Goal: Task Accomplishment & Management: Manage account settings

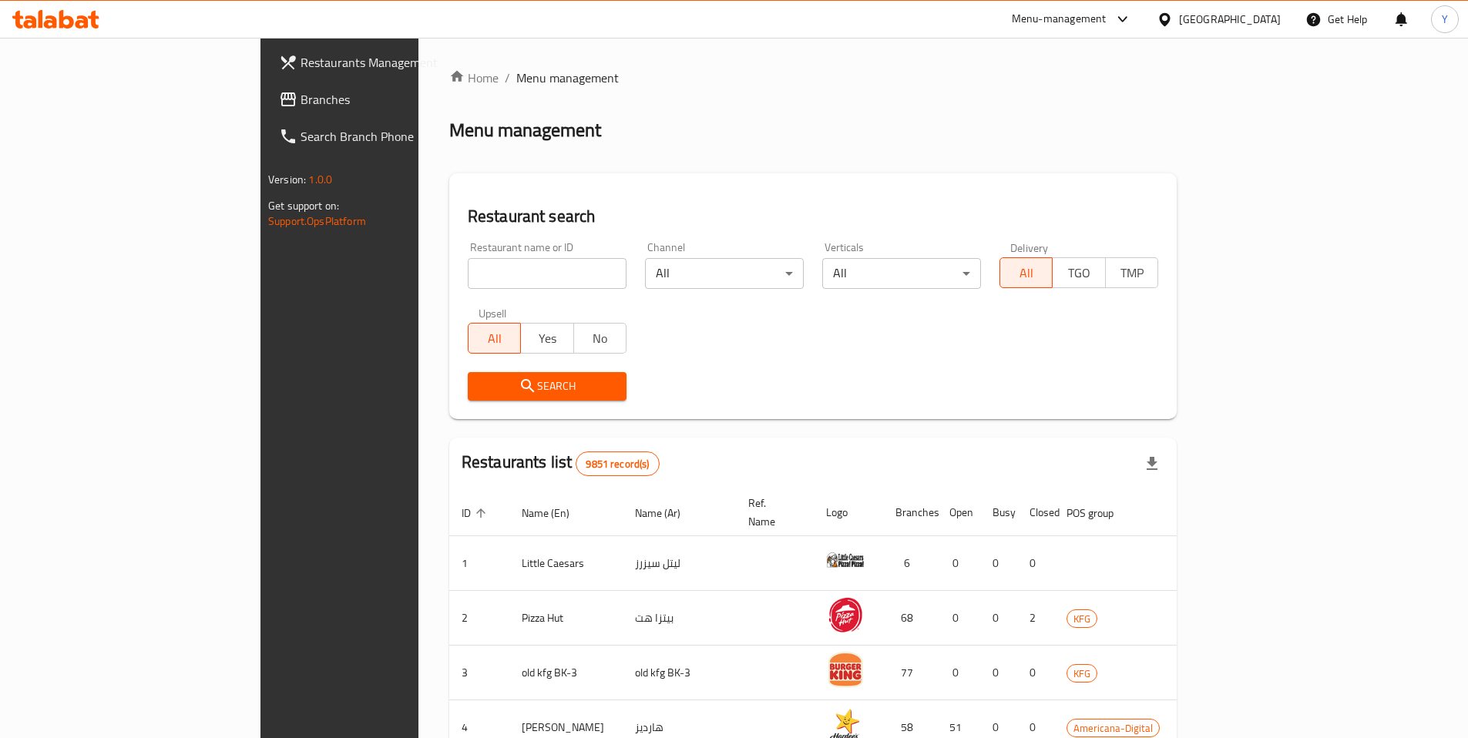
click at [468, 269] on input "search" at bounding box center [547, 273] width 159 height 31
click at [1179, 15] on div at bounding box center [1168, 19] width 22 height 17
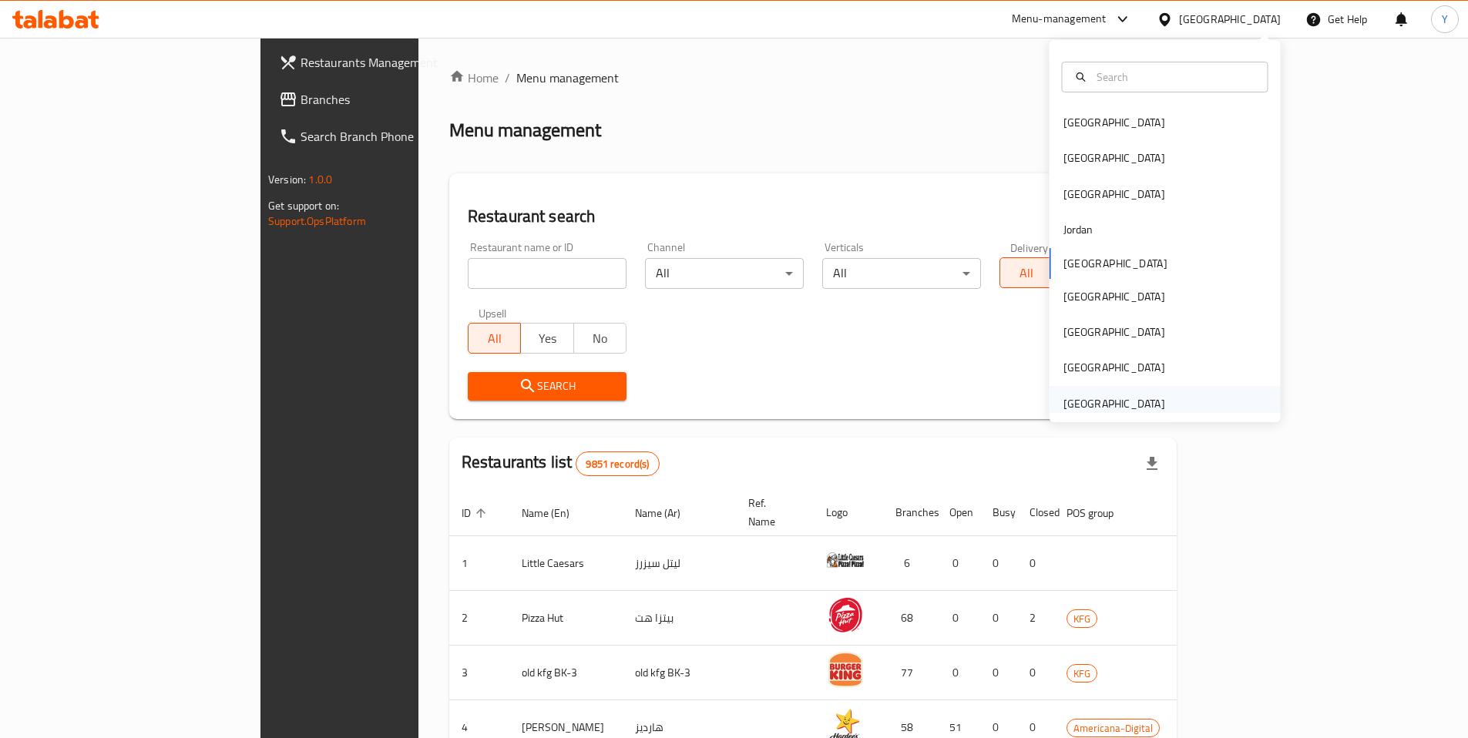
click at [1089, 412] on div "[GEOGRAPHIC_DATA]" at bounding box center [1115, 403] width 102 height 17
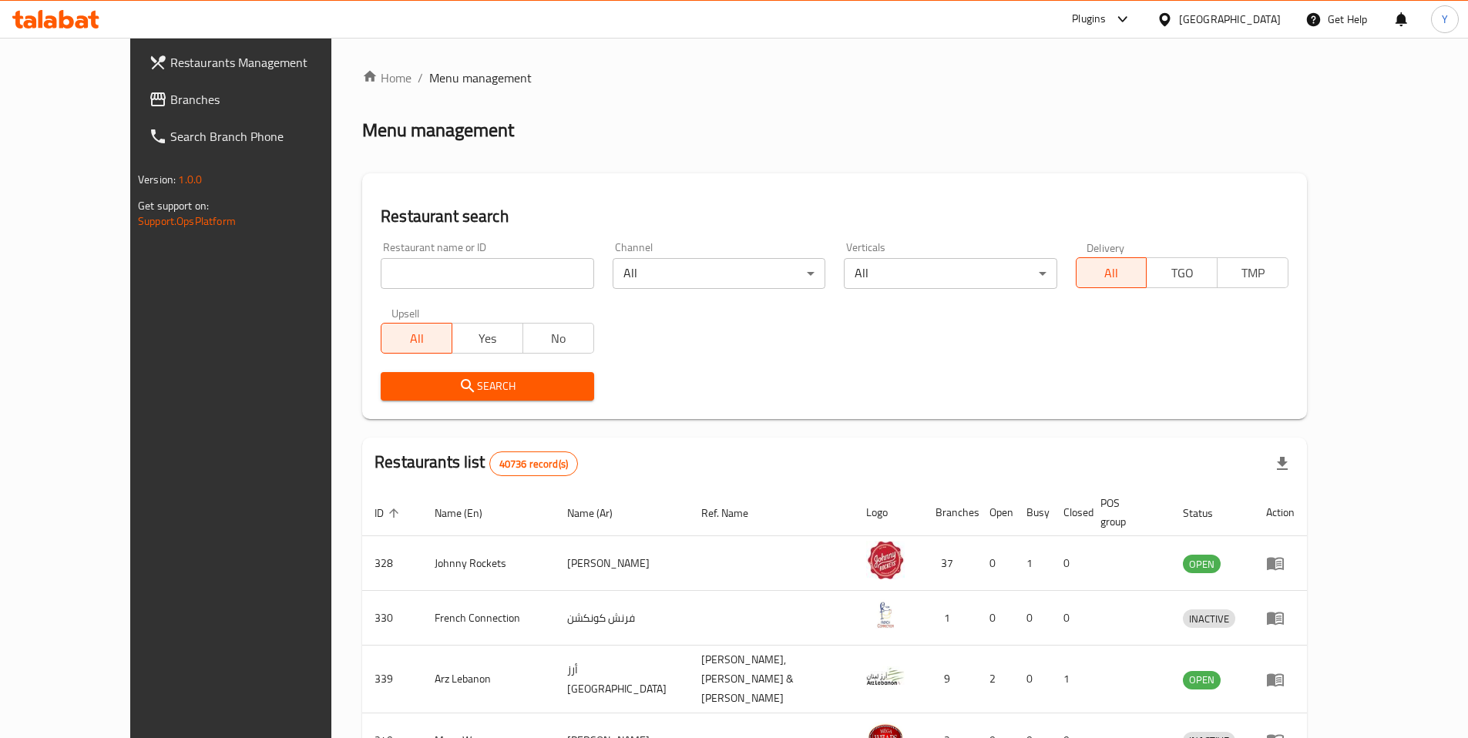
click at [372, 295] on div "Restaurant name or ID Restaurant name or ID" at bounding box center [487, 266] width 231 height 66
click at [381, 275] on input "search" at bounding box center [487, 273] width 213 height 31
paste input "637974"
type input "637974"
click button "Search" at bounding box center [487, 386] width 213 height 29
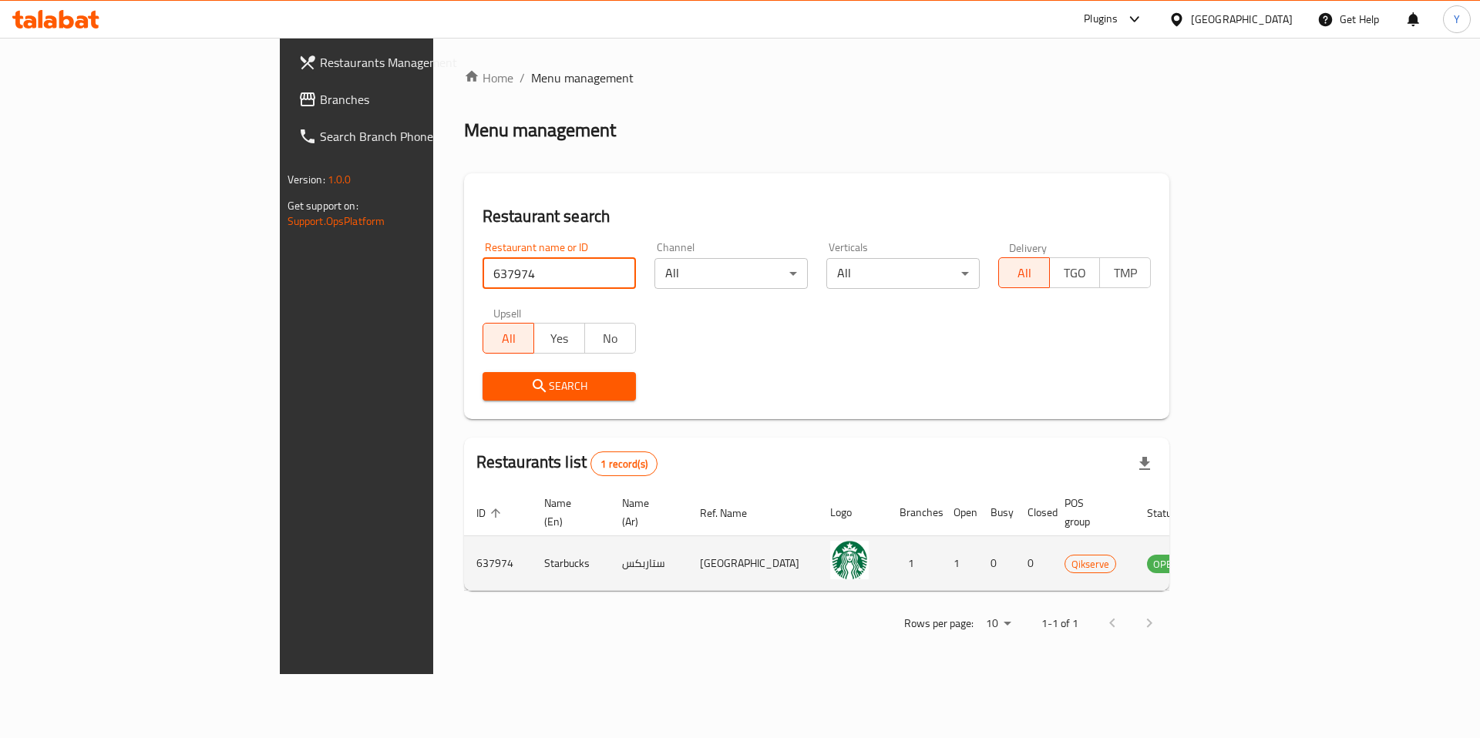
click at [1246, 558] on icon "enhanced table" at bounding box center [1237, 564] width 17 height 13
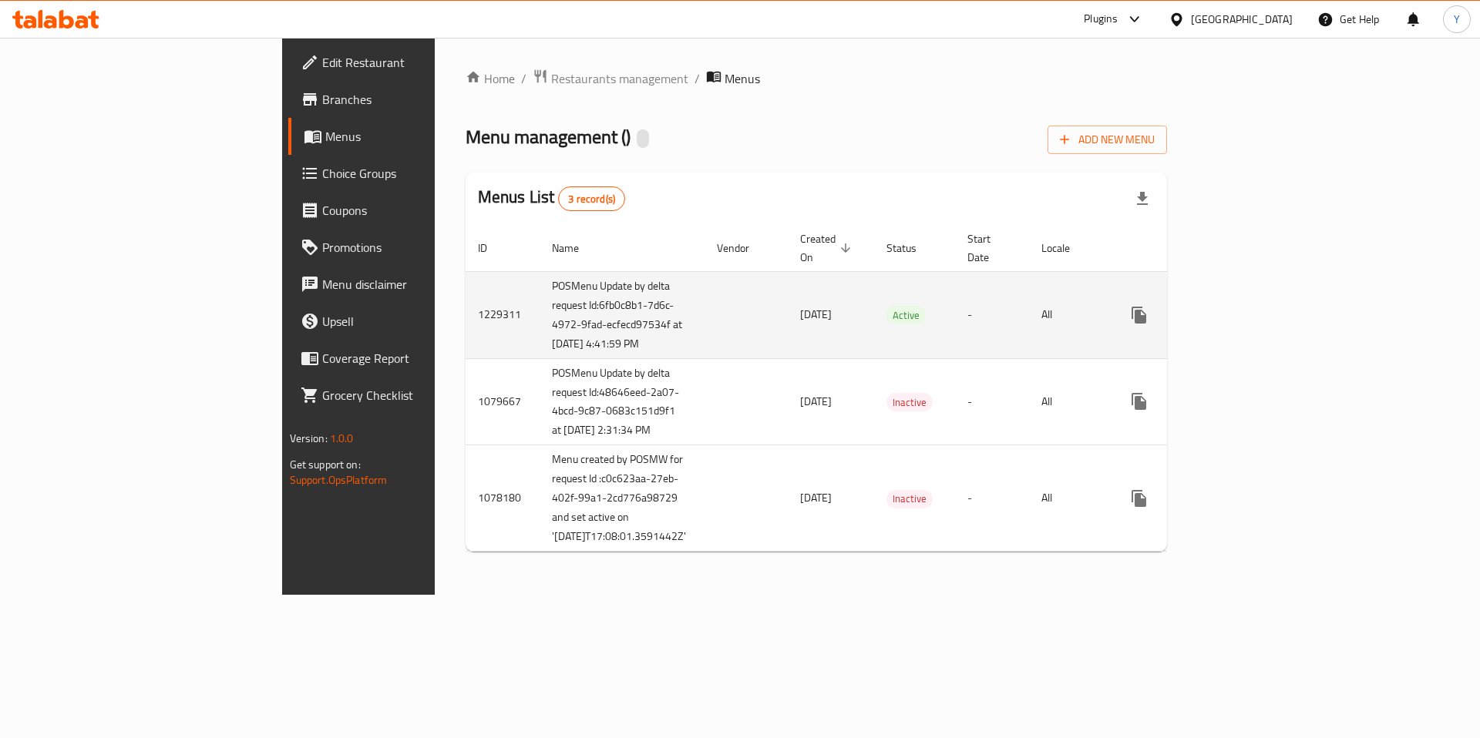
click at [1260, 322] on icon "enhanced table" at bounding box center [1250, 315] width 19 height 19
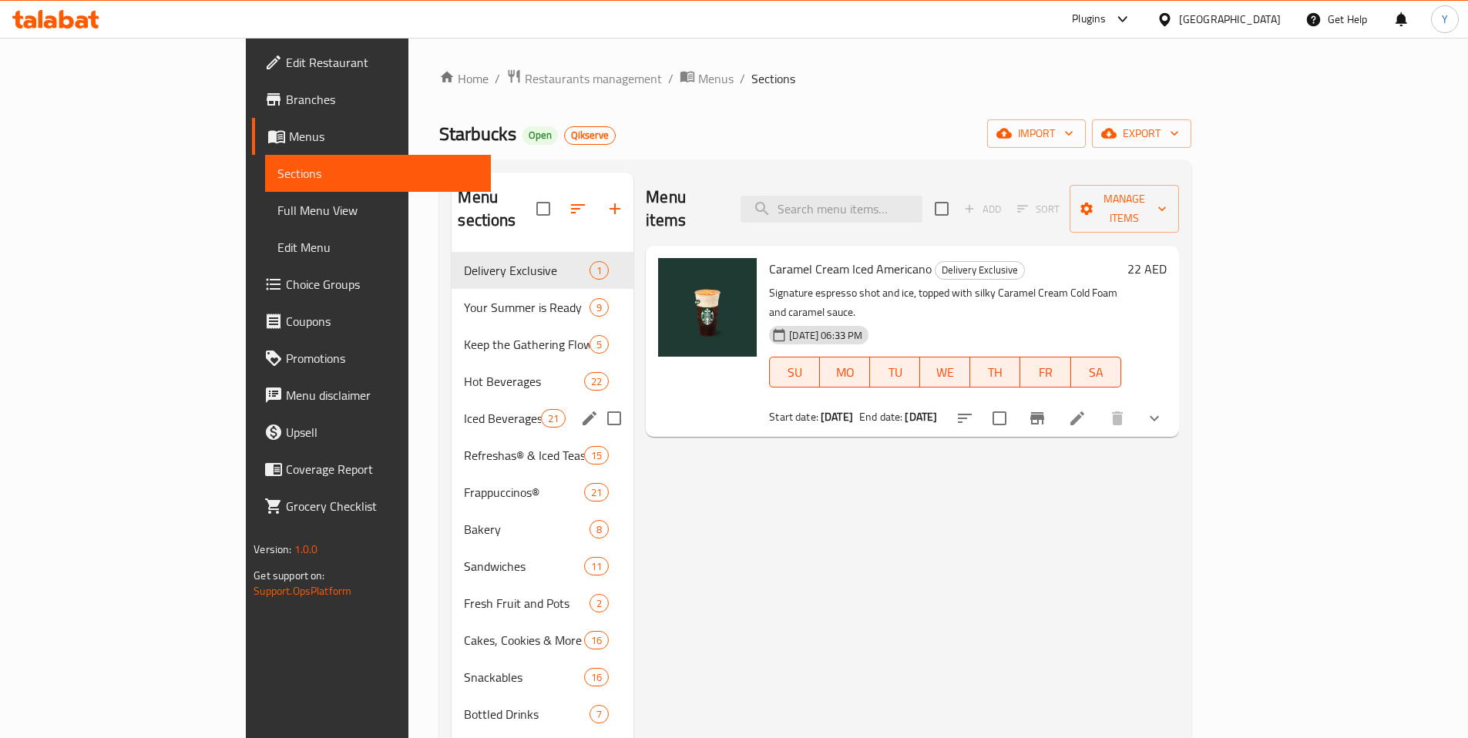
scroll to position [50, 0]
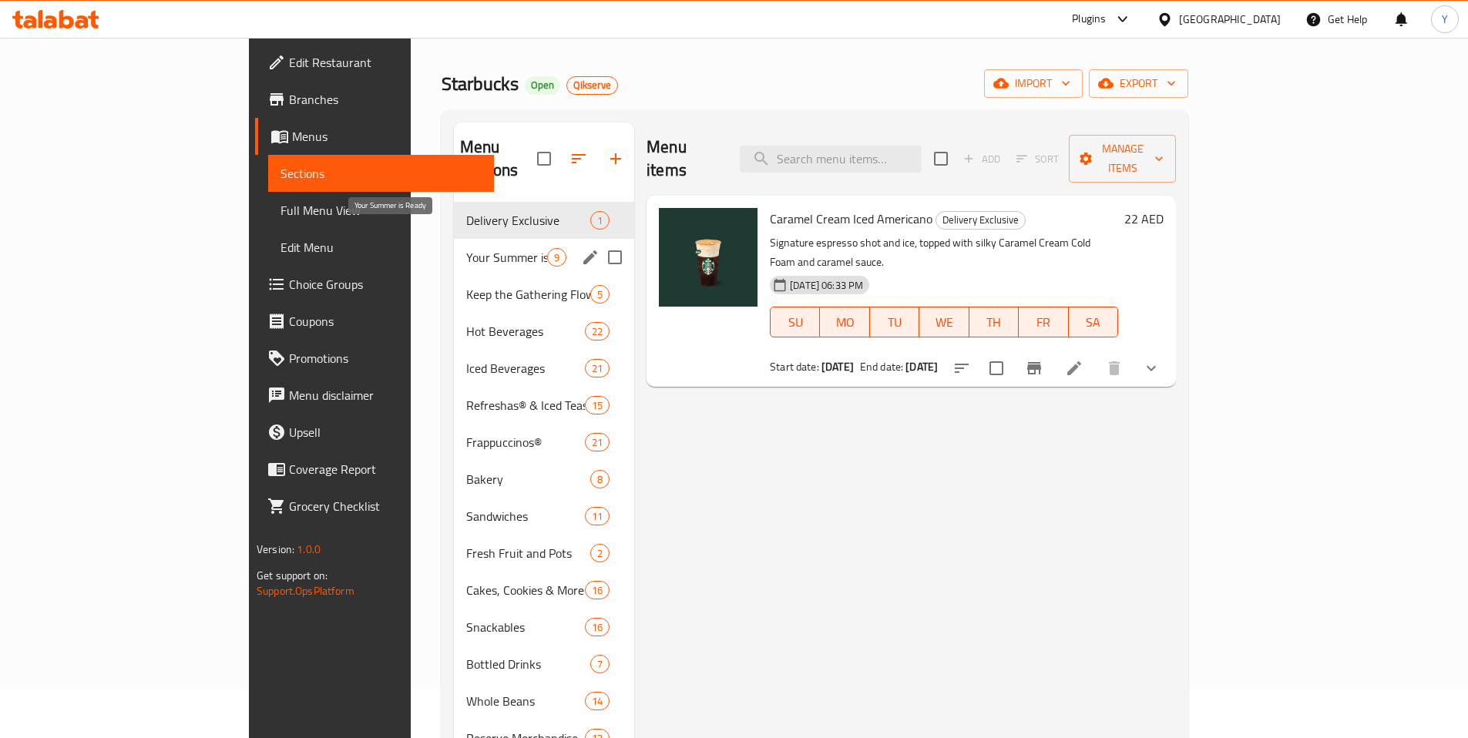
click at [466, 248] on span "Your Summer is Ready" at bounding box center [506, 257] width 81 height 19
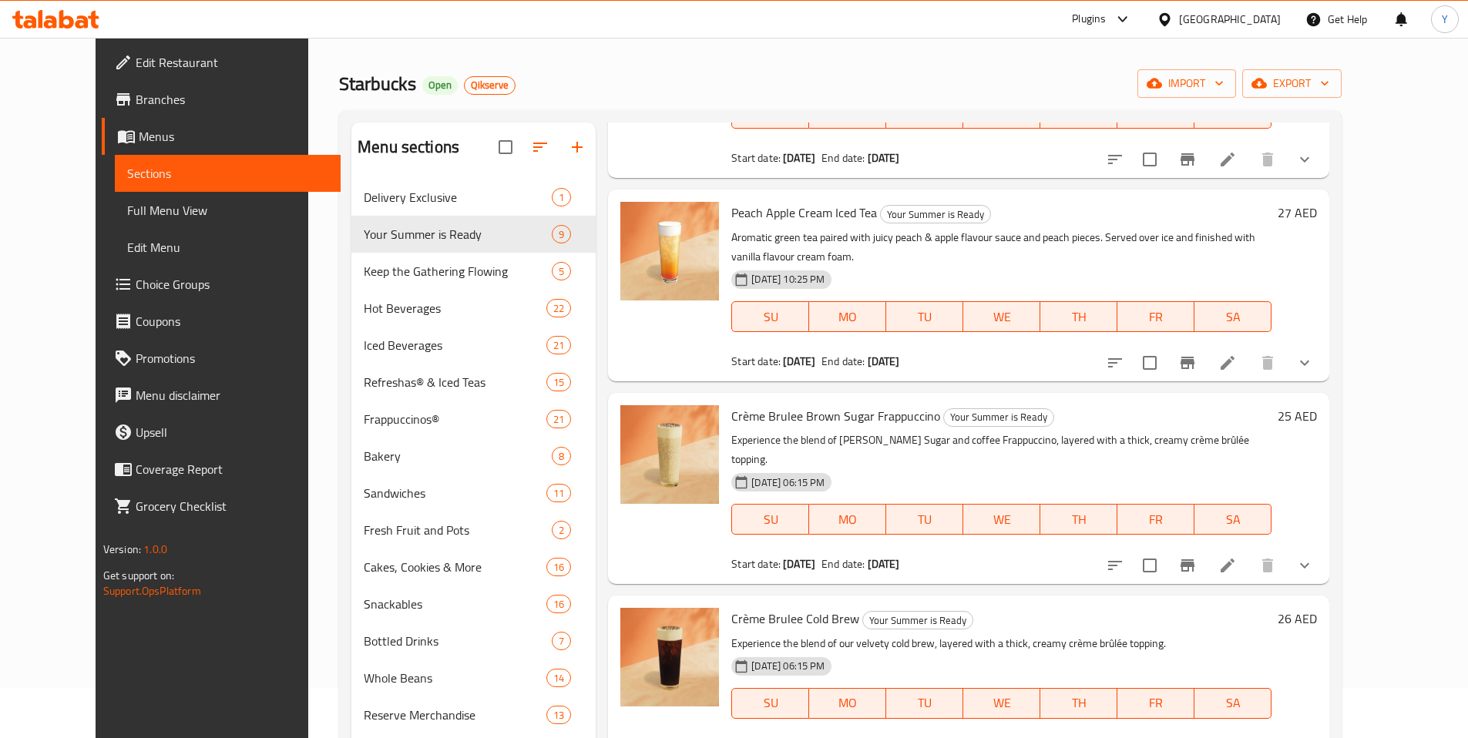
scroll to position [180, 0]
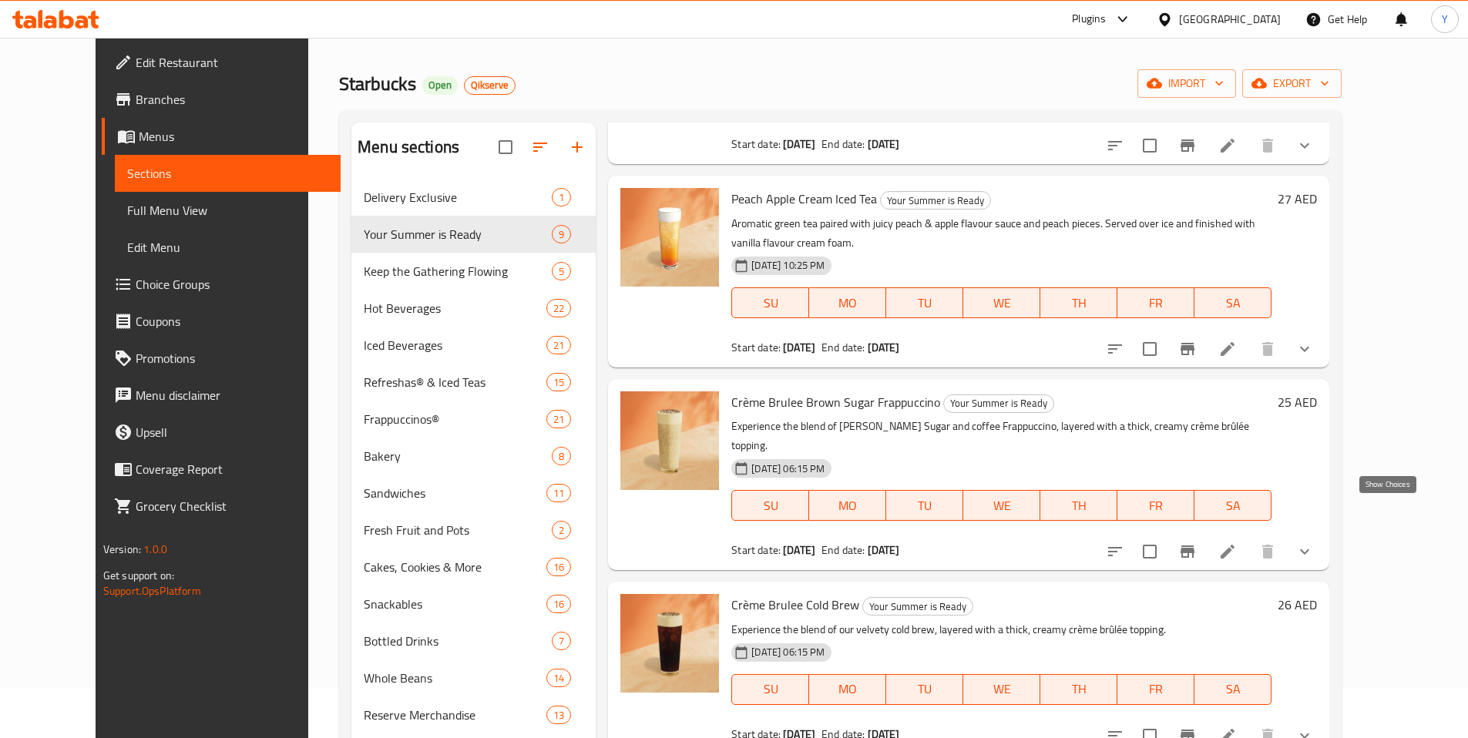
click at [1324, 533] on button "show more" at bounding box center [1305, 551] width 37 height 37
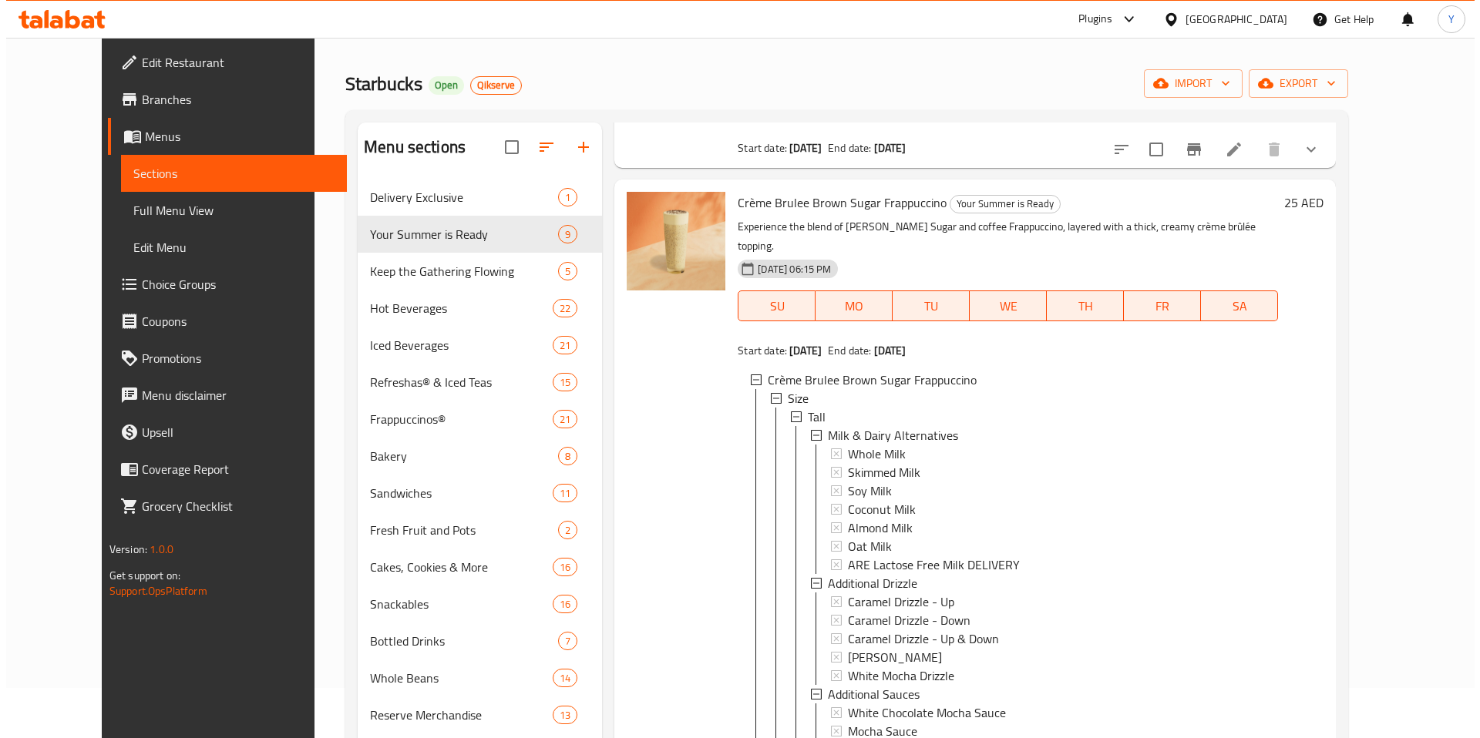
scroll to position [375, 0]
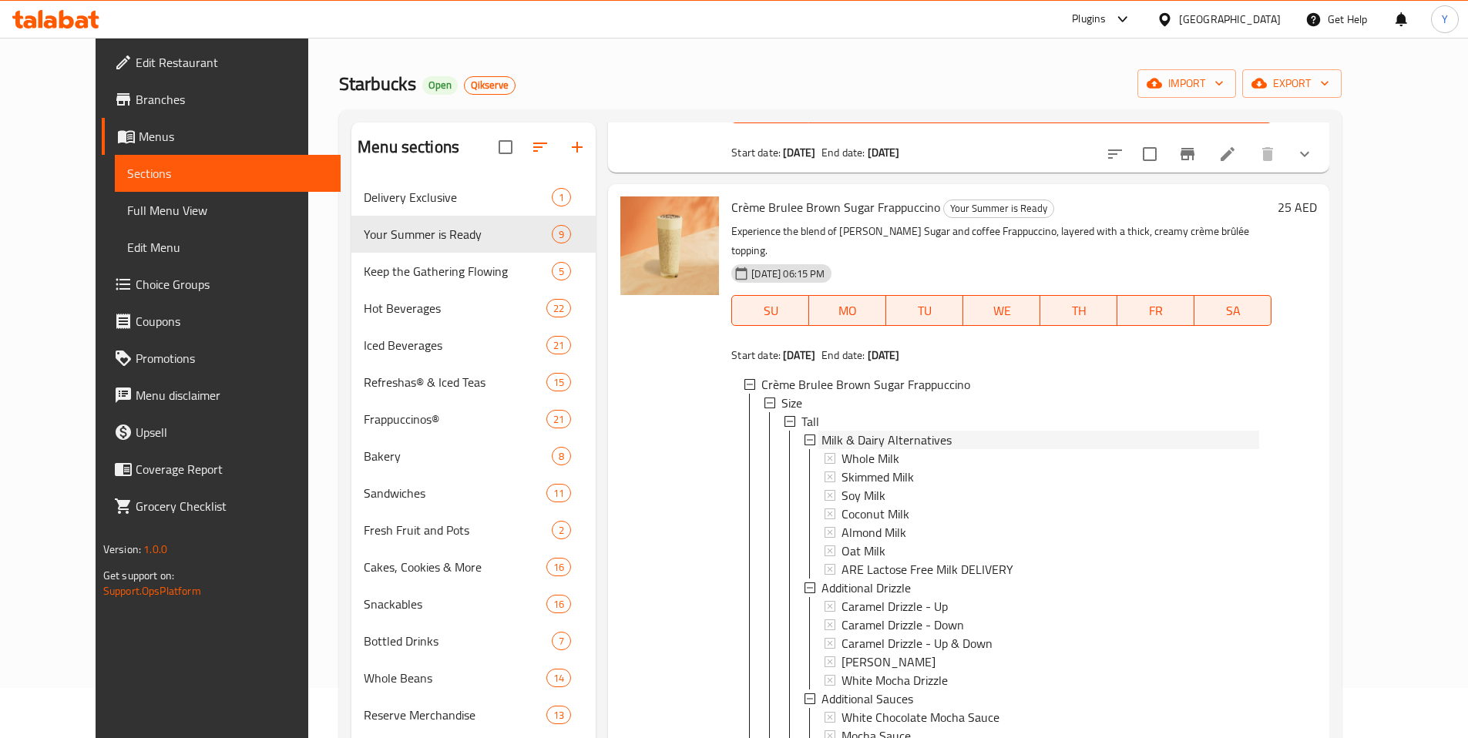
click at [805, 435] on icon at bounding box center [810, 440] width 11 height 11
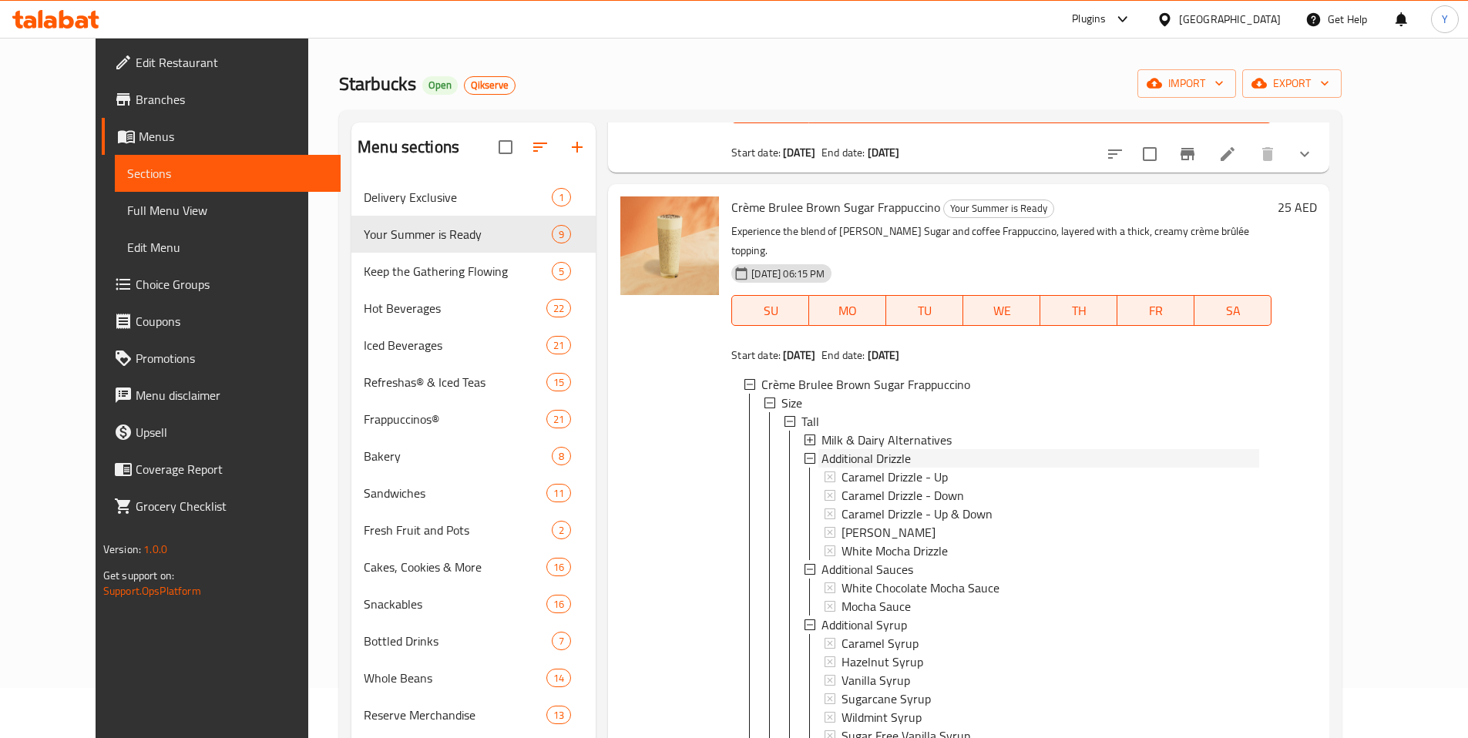
click at [805, 453] on icon at bounding box center [810, 458] width 11 height 11
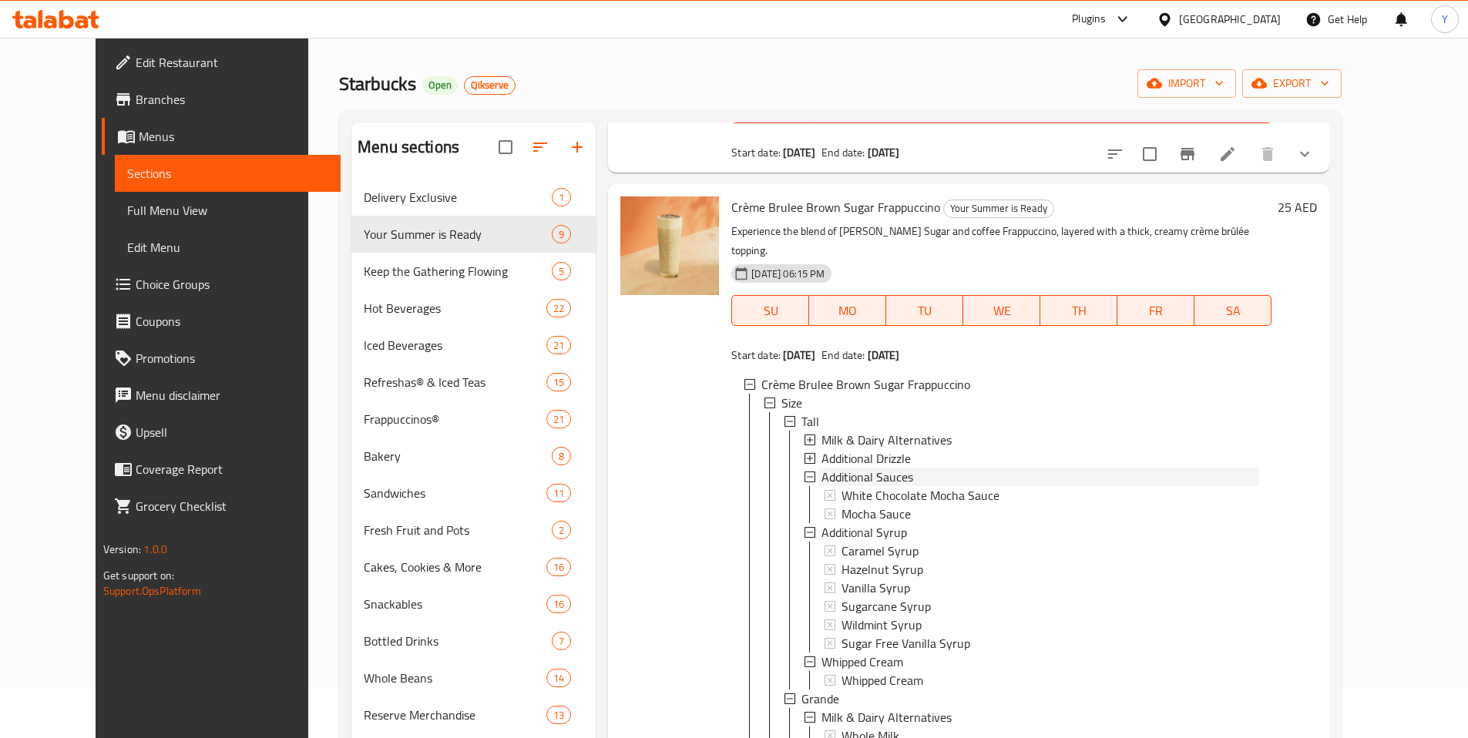
click at [805, 472] on icon at bounding box center [810, 477] width 11 height 11
click at [805, 490] on icon at bounding box center [810, 495] width 11 height 11
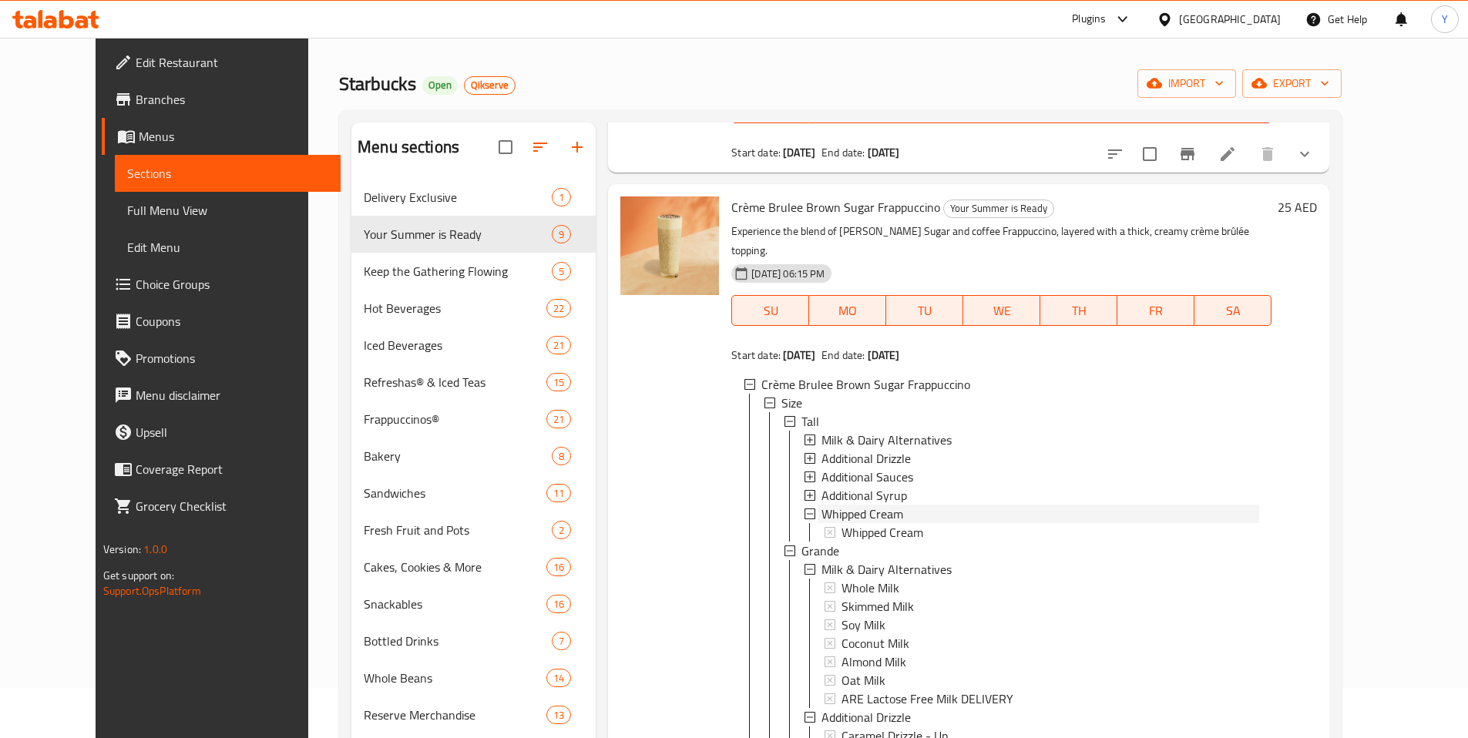
click at [805, 509] on icon at bounding box center [810, 514] width 11 height 11
click at [785, 527] on icon at bounding box center [790, 532] width 11 height 11
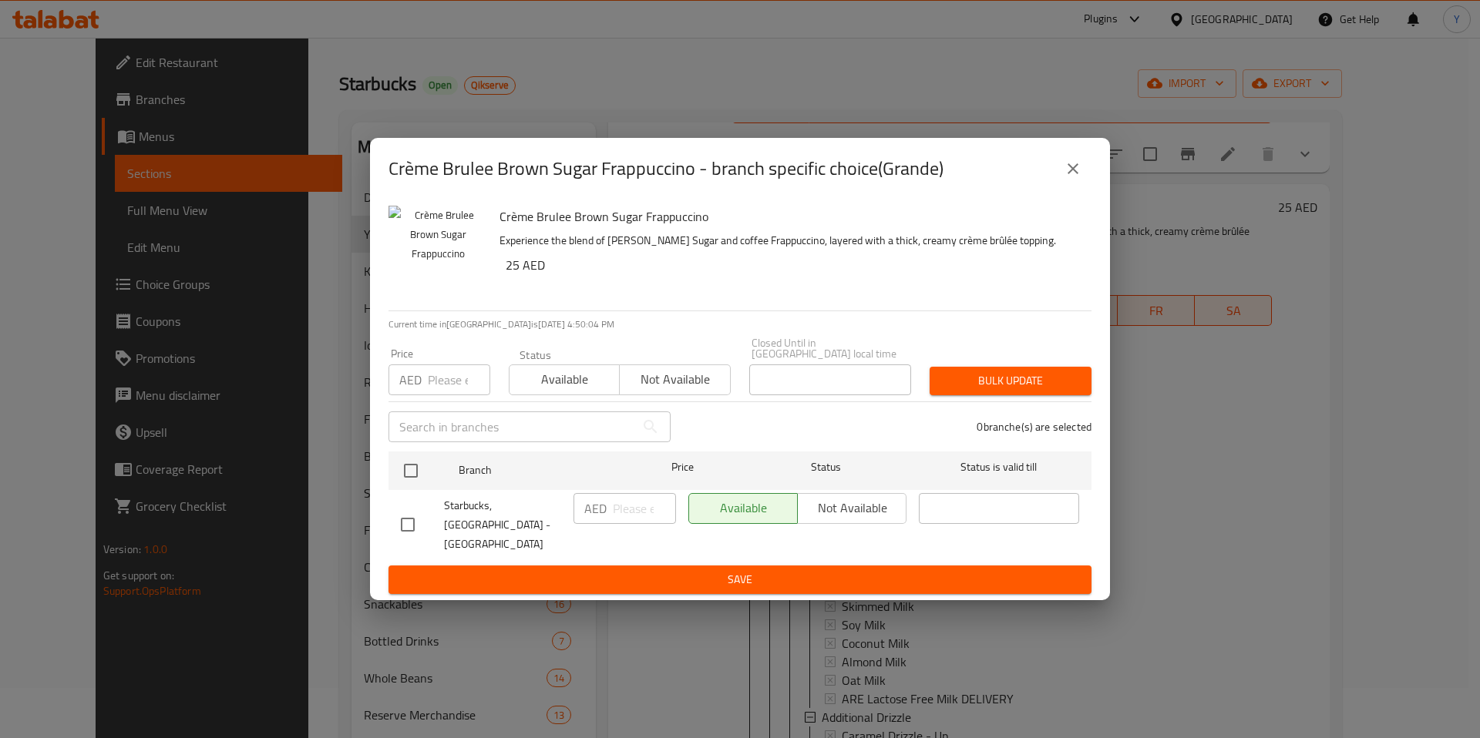
click at [1071, 178] on icon "close" at bounding box center [1073, 169] width 19 height 19
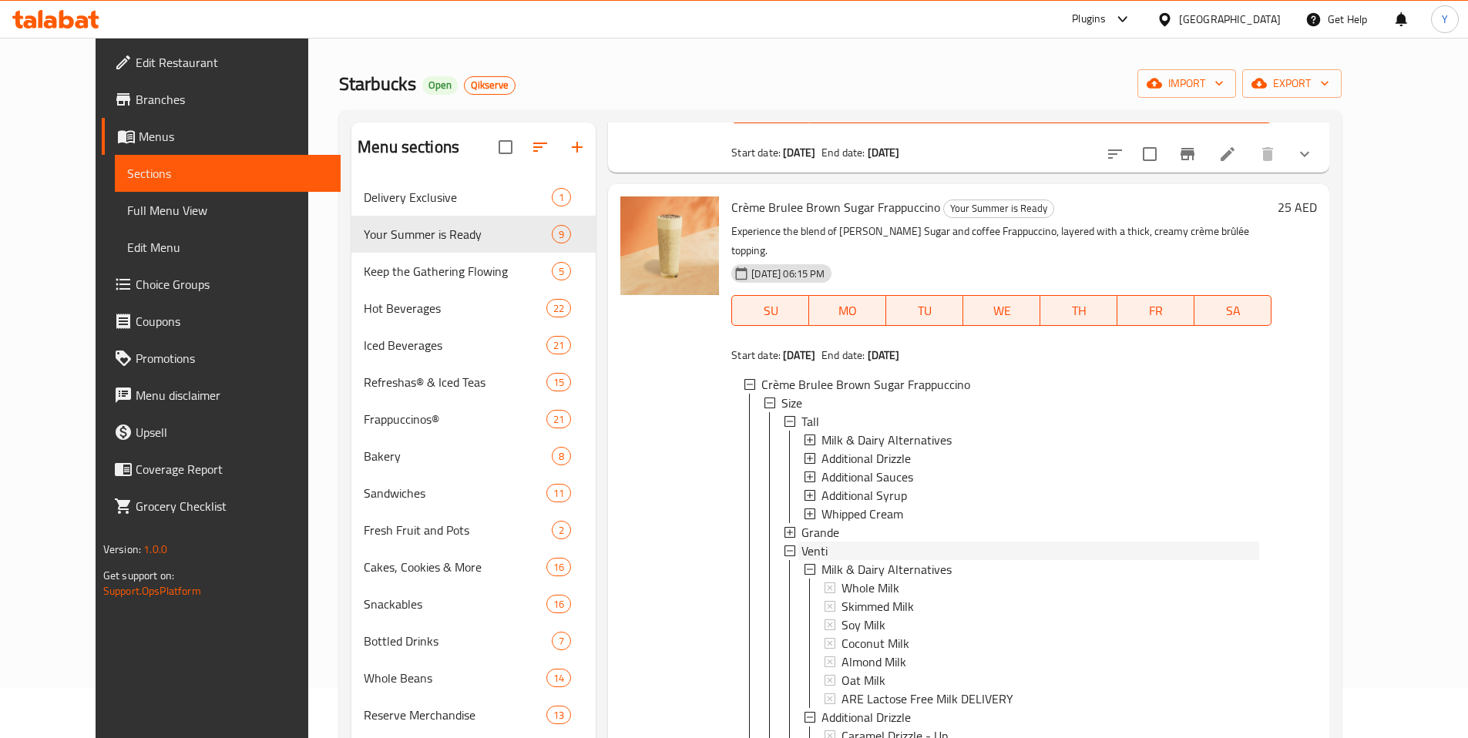
click at [785, 546] on icon at bounding box center [790, 551] width 11 height 11
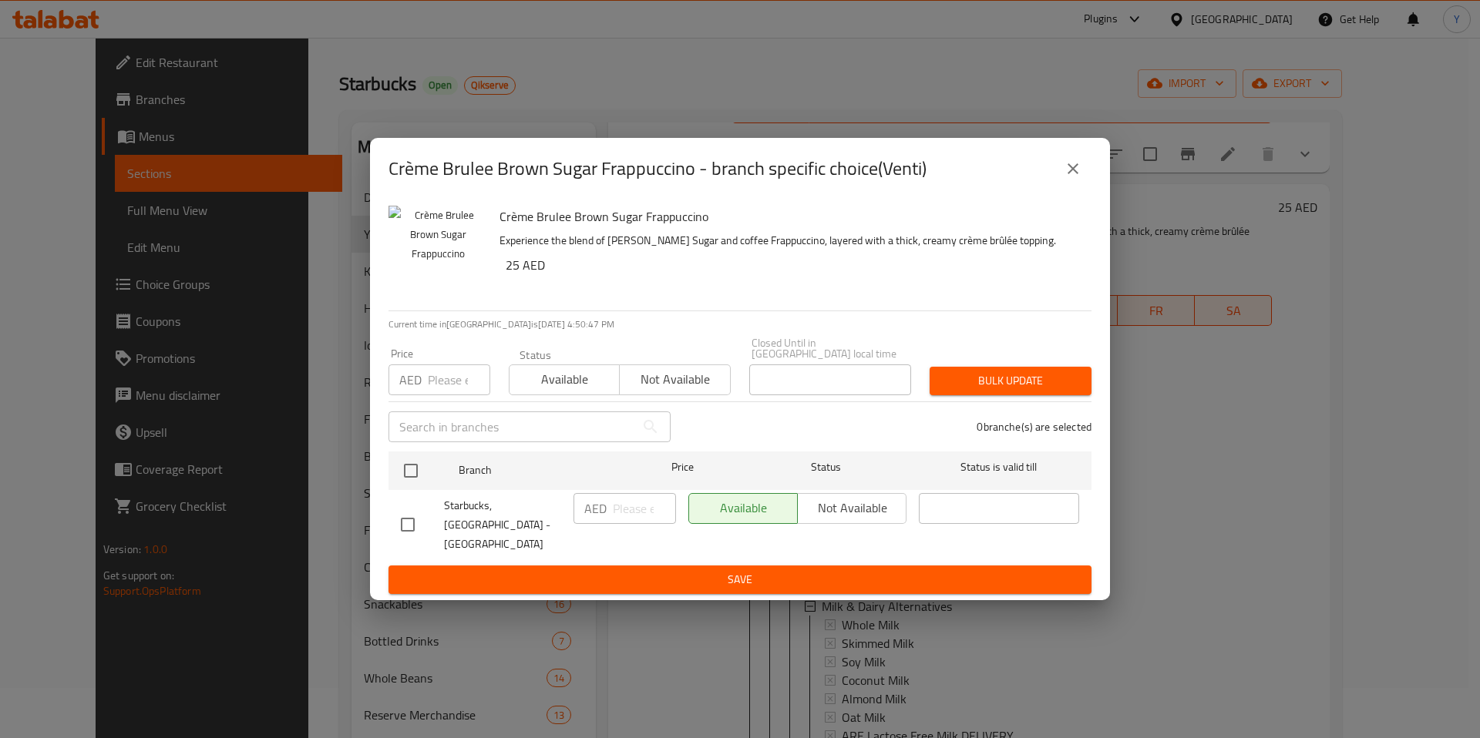
click at [1069, 175] on icon "close" at bounding box center [1073, 169] width 19 height 19
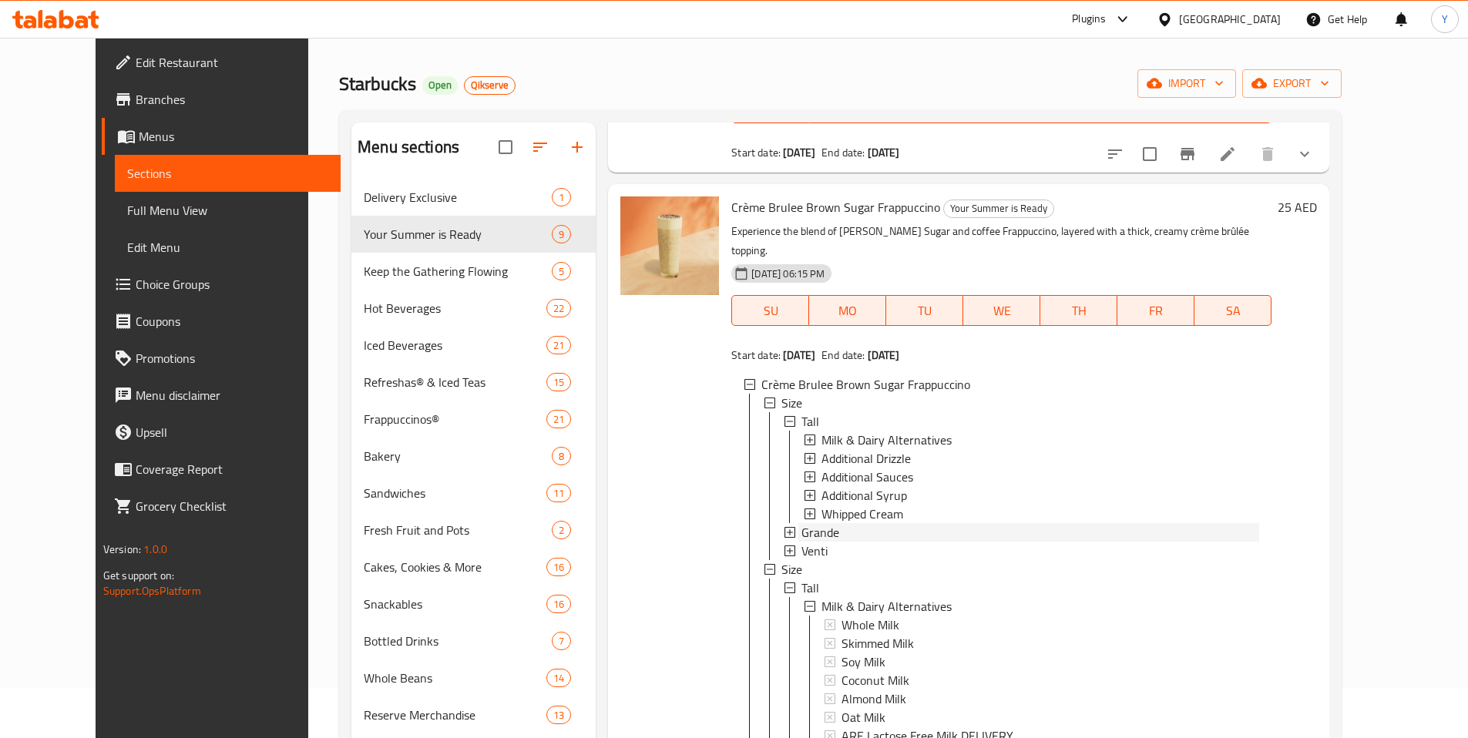
click at [785, 527] on icon at bounding box center [790, 532] width 11 height 11
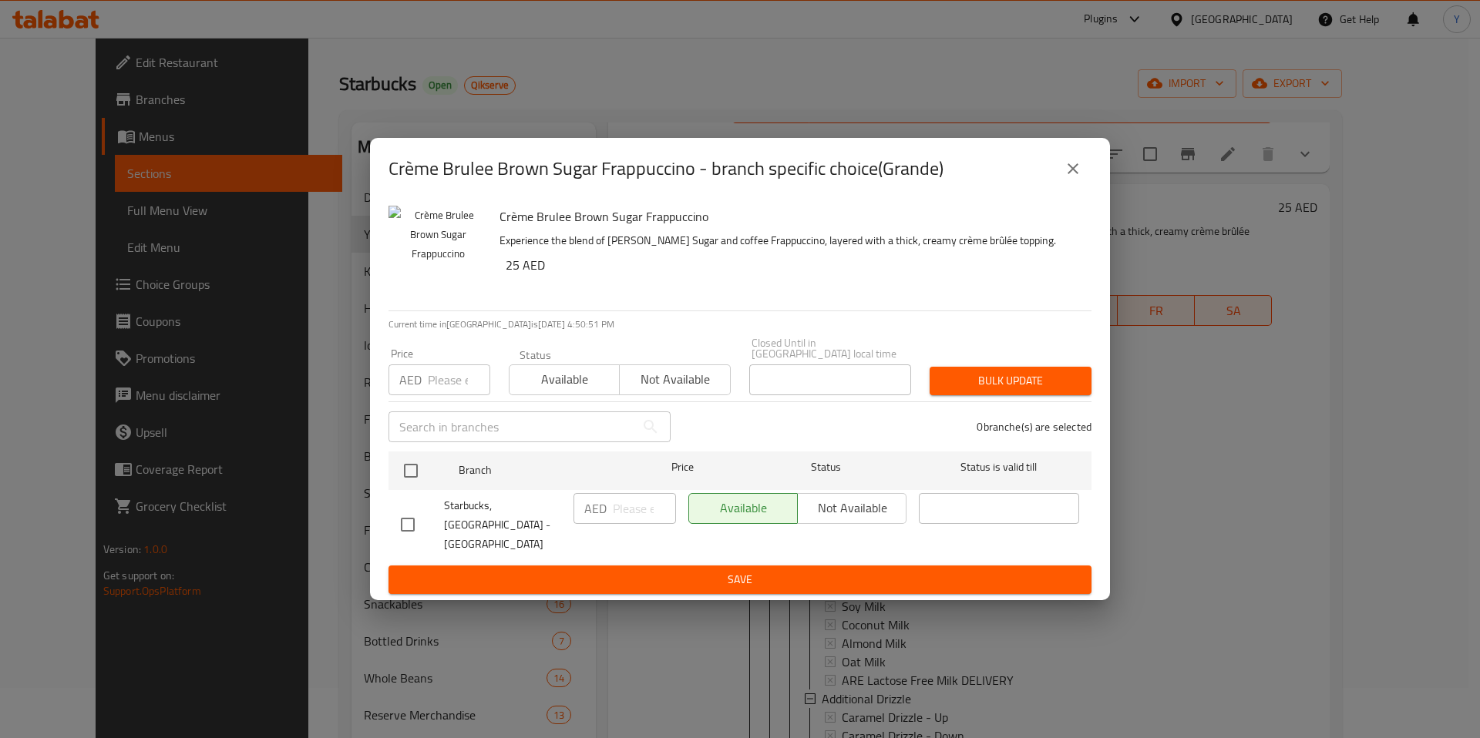
click at [1067, 178] on icon "close" at bounding box center [1073, 169] width 19 height 19
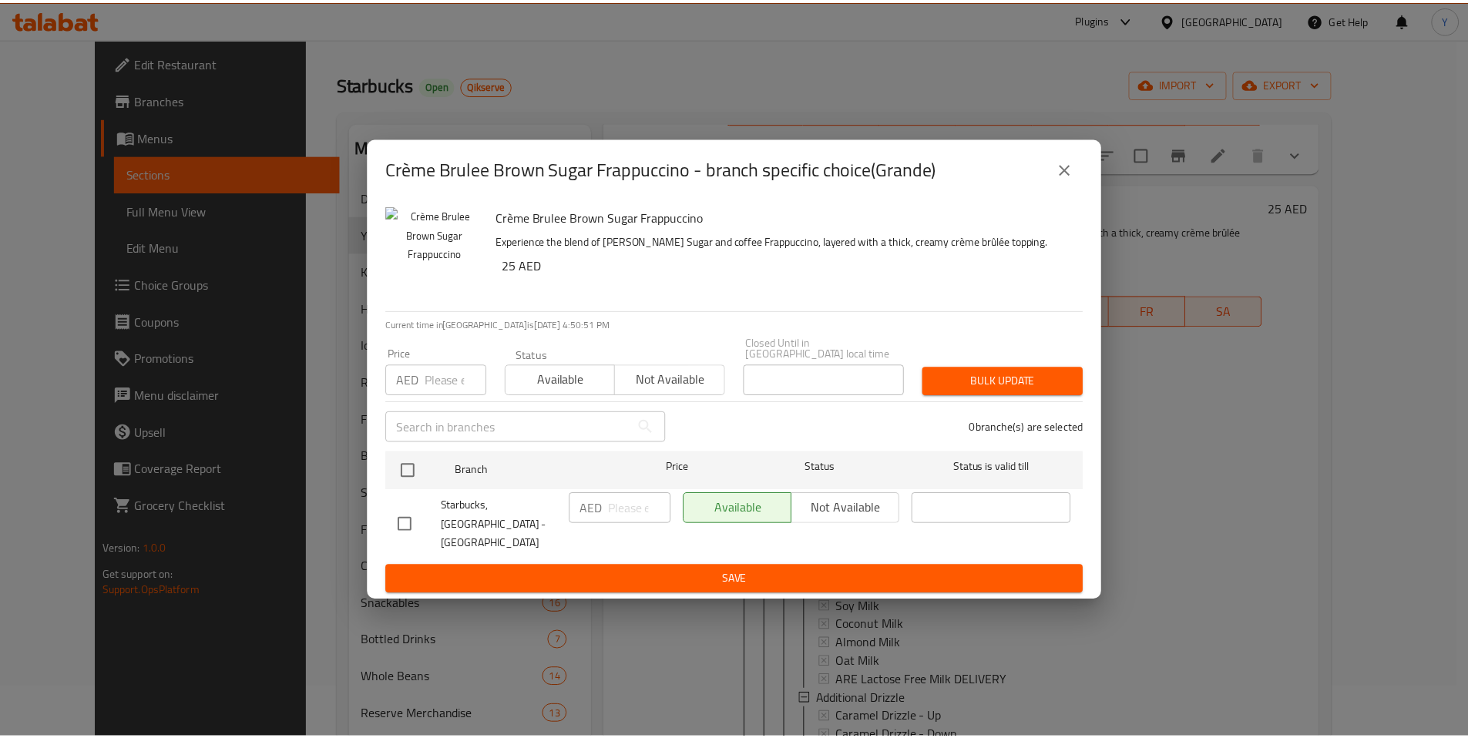
scroll to position [499, 0]
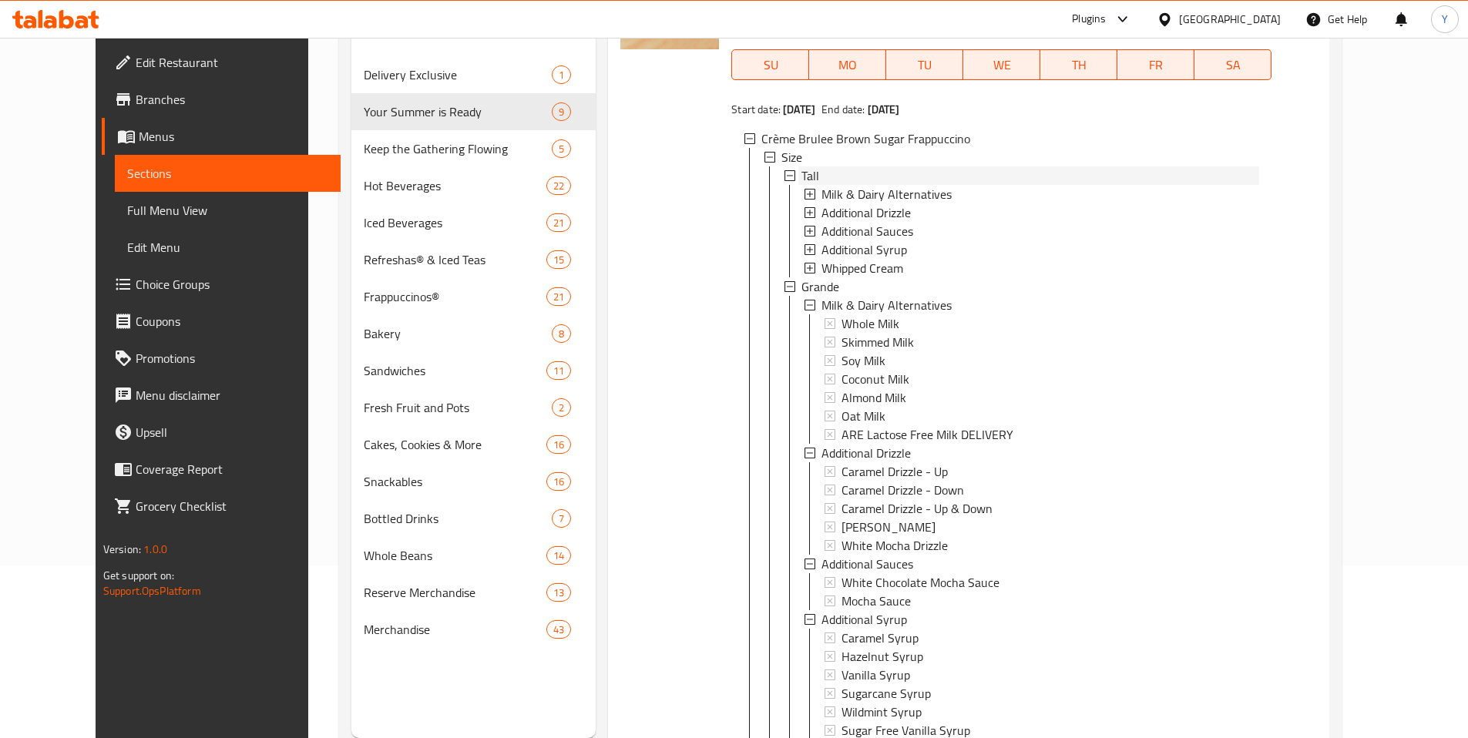
click at [785, 170] on icon at bounding box center [790, 175] width 11 height 11
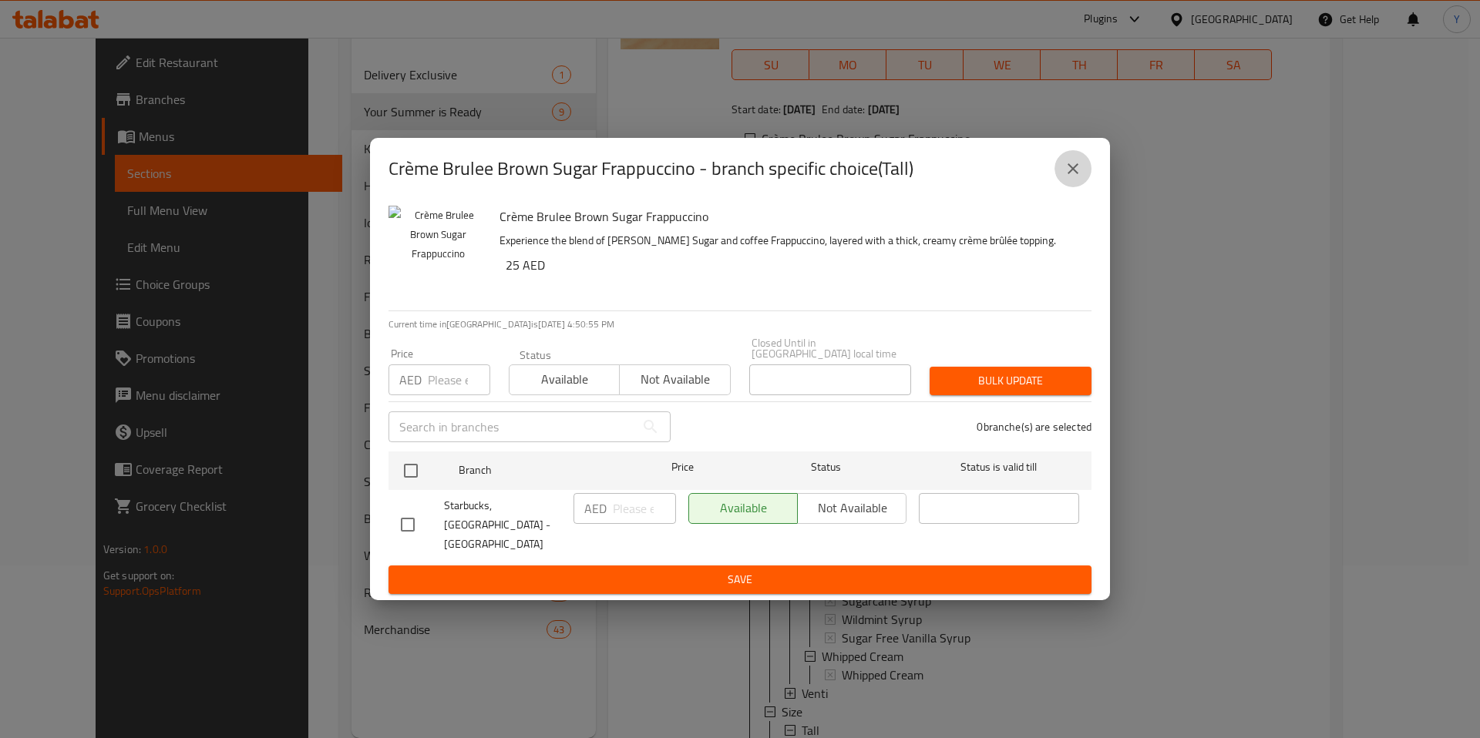
click at [1083, 175] on button "close" at bounding box center [1073, 168] width 37 height 37
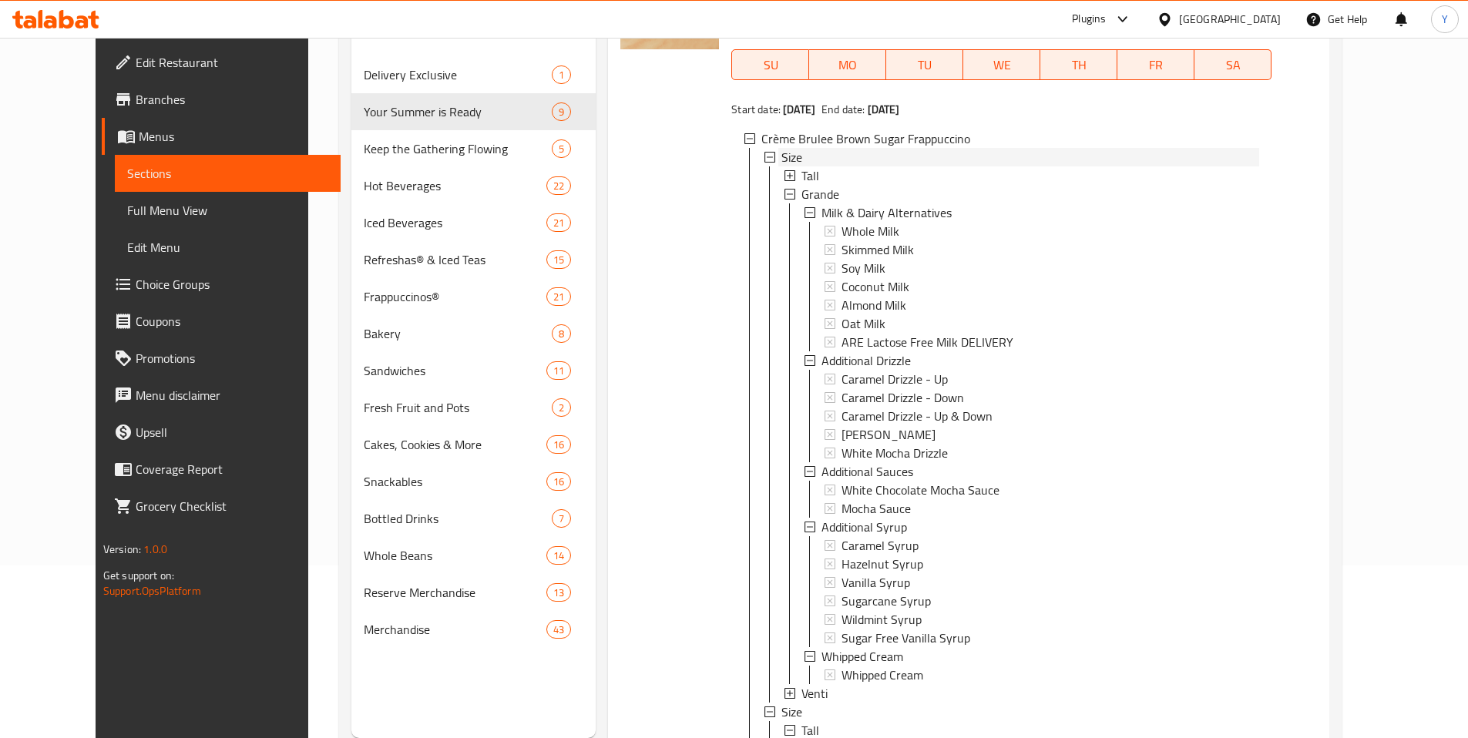
click at [765, 152] on icon at bounding box center [770, 157] width 11 height 11
click at [765, 170] on icon at bounding box center [770, 175] width 11 height 11
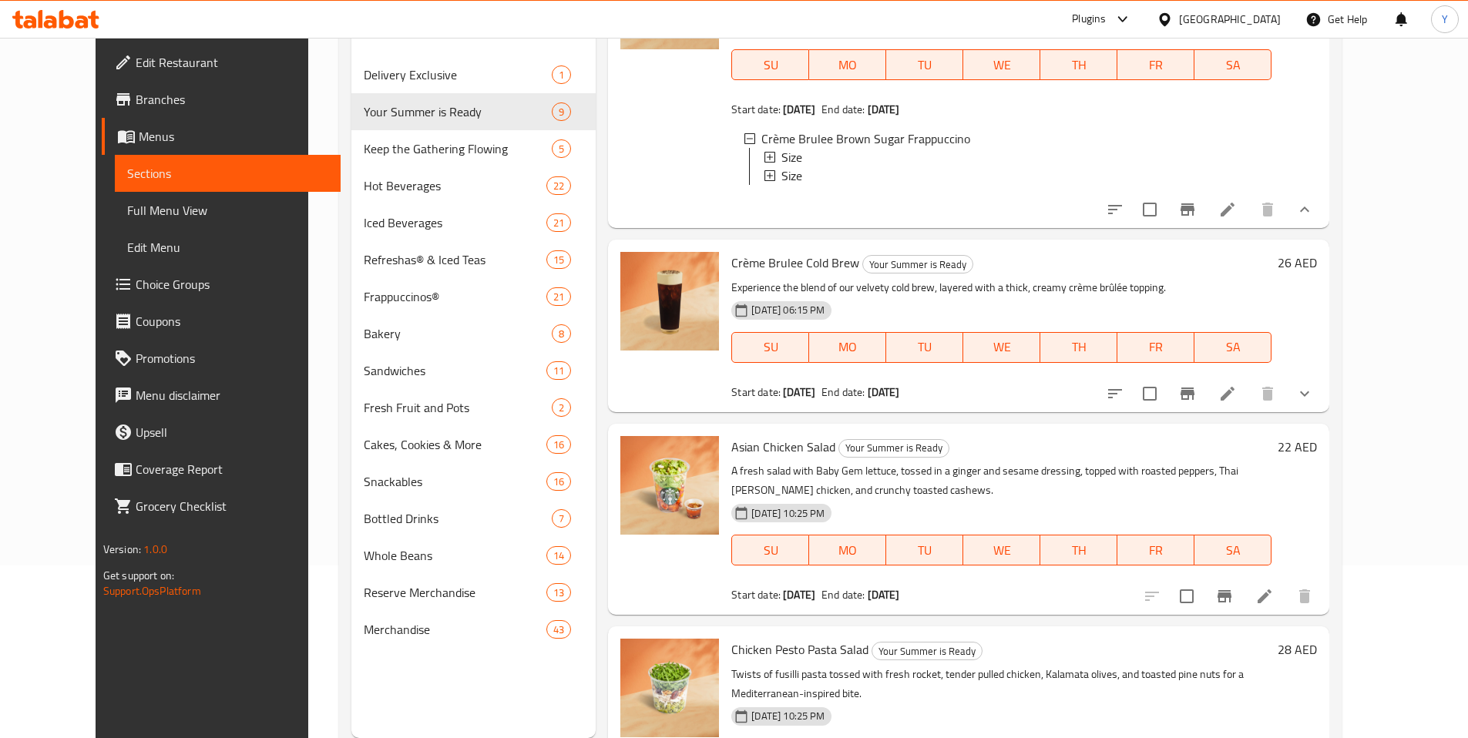
click at [765, 170] on icon at bounding box center [770, 175] width 11 height 11
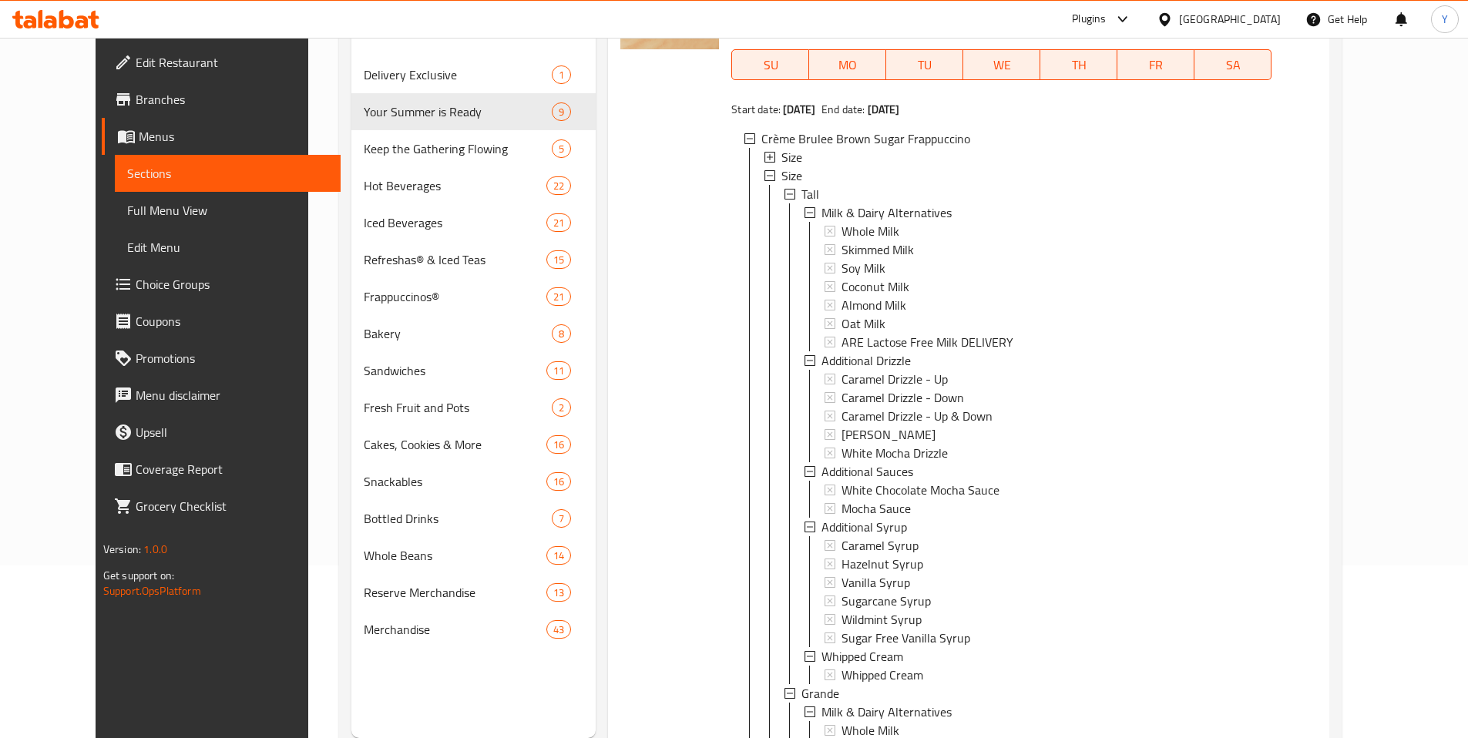
click at [765, 170] on icon at bounding box center [770, 175] width 11 height 11
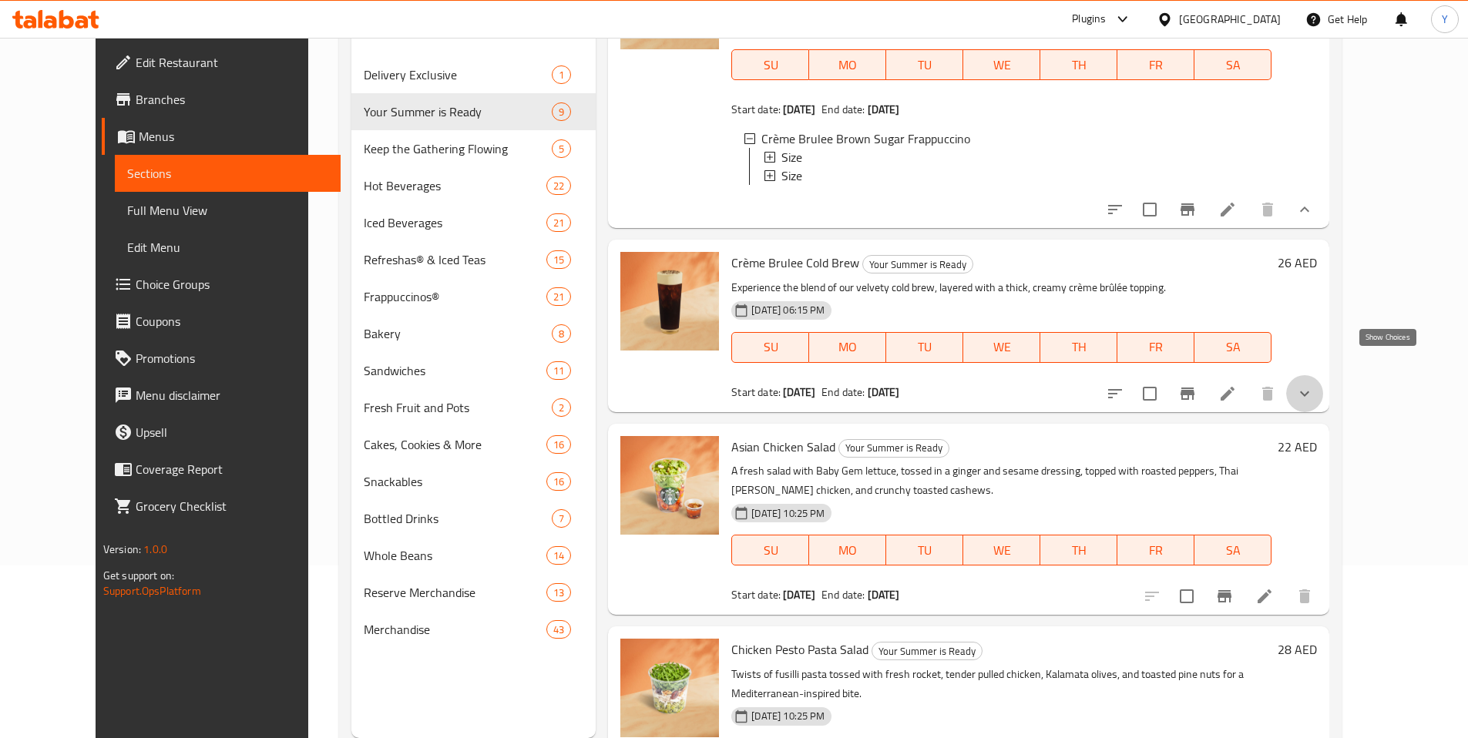
click at [1314, 385] on icon "show more" at bounding box center [1305, 394] width 19 height 19
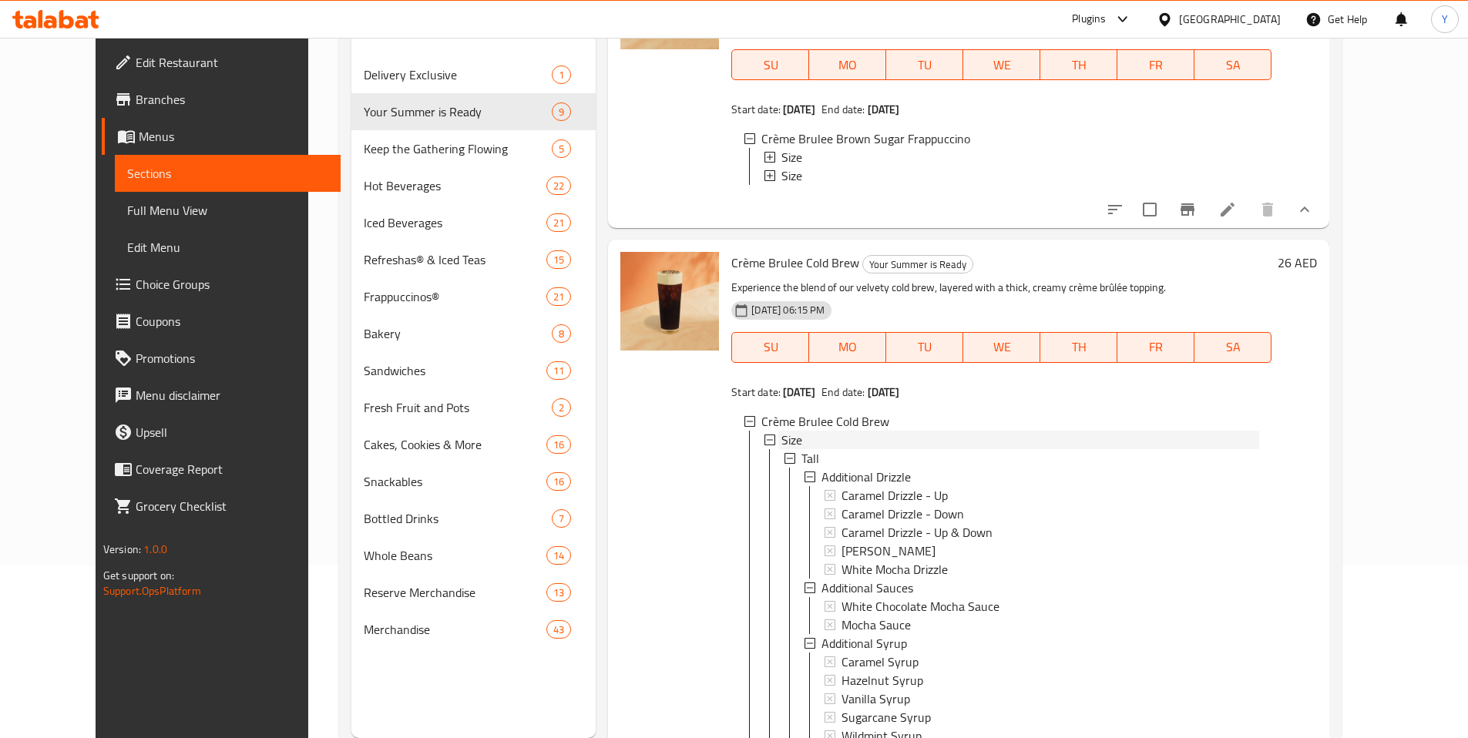
click at [765, 435] on icon at bounding box center [770, 440] width 11 height 11
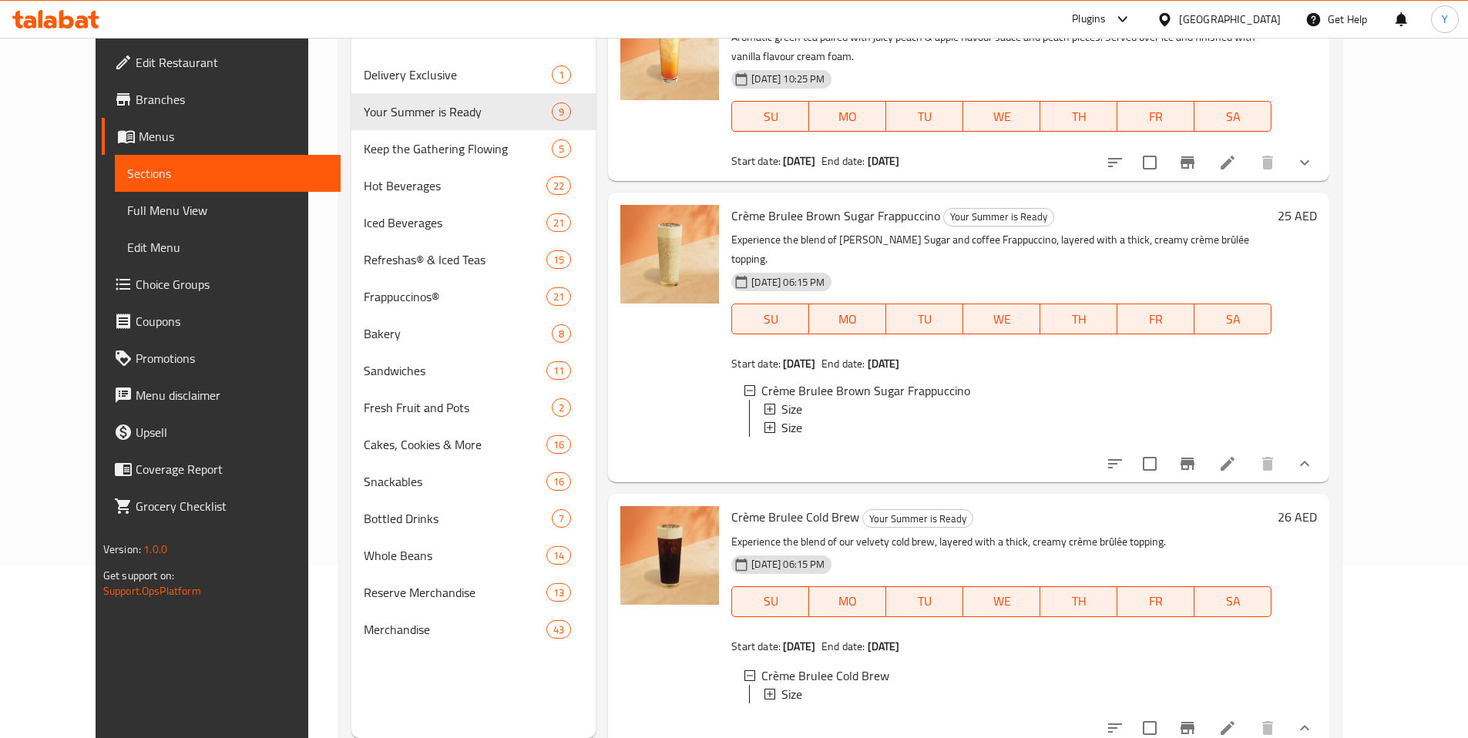
scroll to position [0, 0]
